Goal: Use online tool/utility: Utilize a website feature to perform a specific function

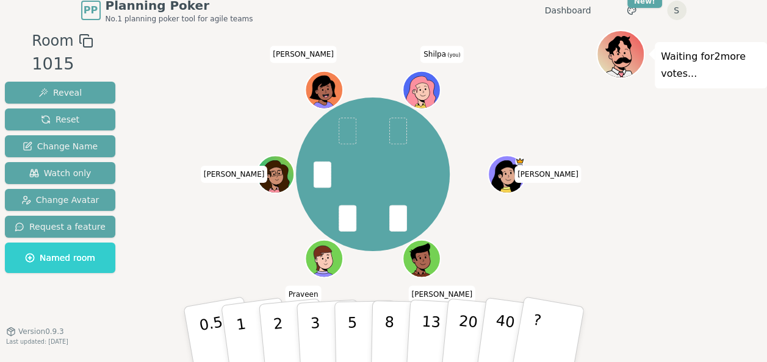
scroll to position [12, 0]
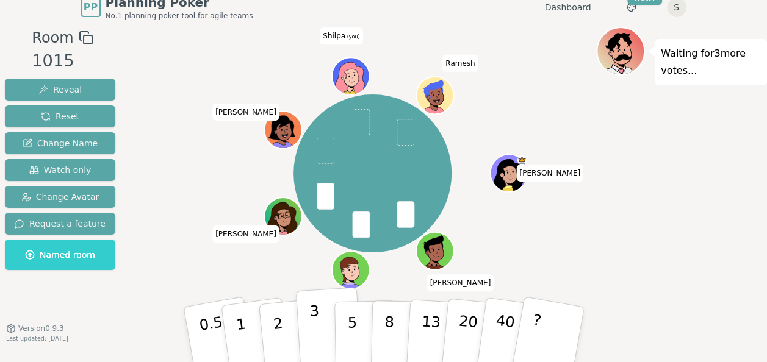
click at [311, 325] on p "3" at bounding box center [315, 336] width 13 height 66
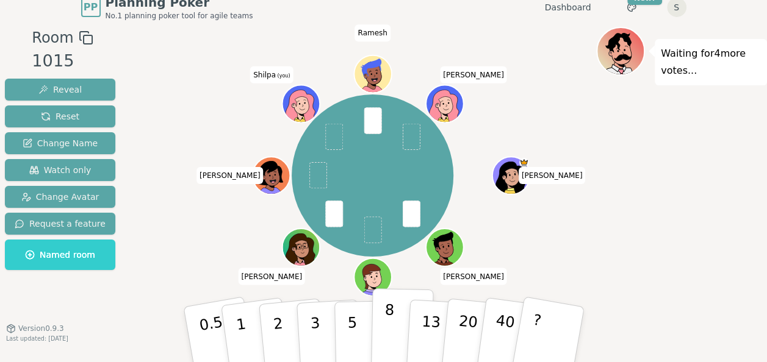
click at [382, 324] on button "8" at bounding box center [401, 335] width 63 height 93
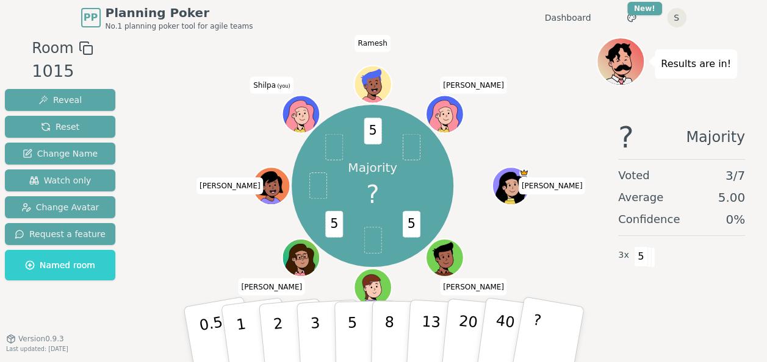
scroll to position [0, 0]
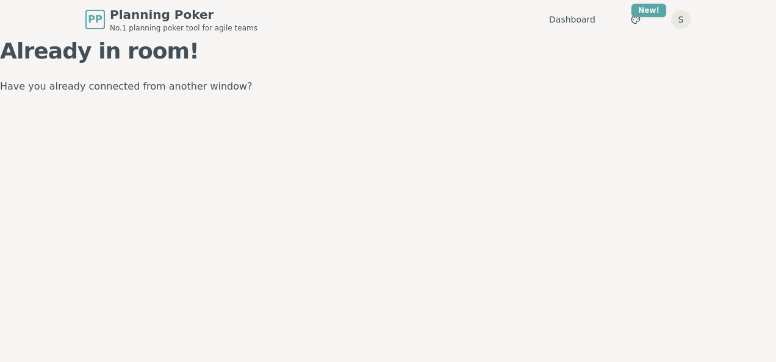
click at [135, 13] on span "Planning Poker" at bounding box center [184, 14] width 148 height 17
